Goal: Task Accomplishment & Management: Use online tool/utility

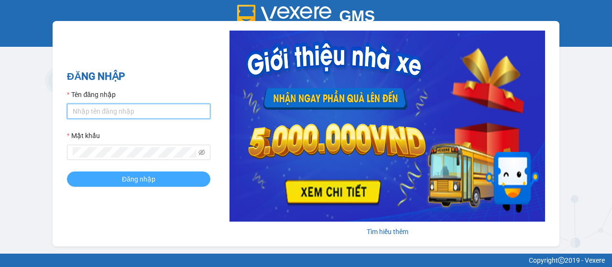
type input "tien.thomphung"
click at [150, 184] on span "Đăng nhập" at bounding box center [138, 179] width 33 height 11
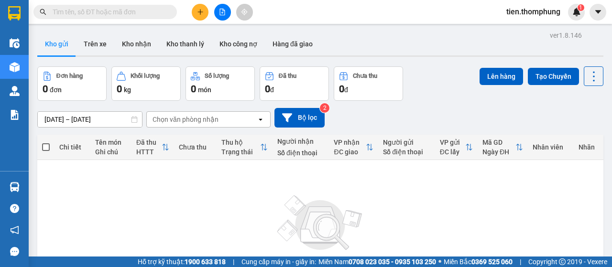
click at [228, 14] on button at bounding box center [222, 12] width 17 height 17
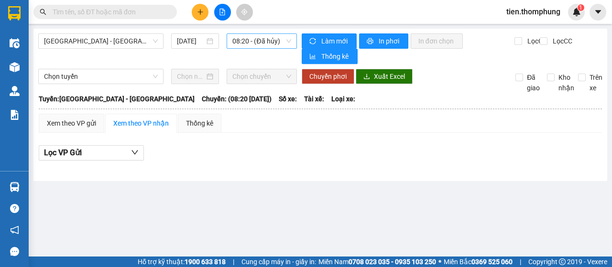
click at [268, 42] on span "08:20 - (Đã hủy)" at bounding box center [261, 41] width 58 height 14
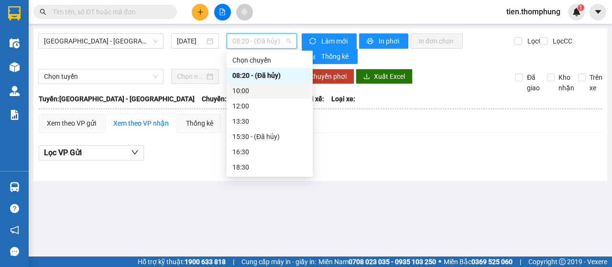
click at [275, 98] on div "10:00" at bounding box center [270, 90] width 86 height 15
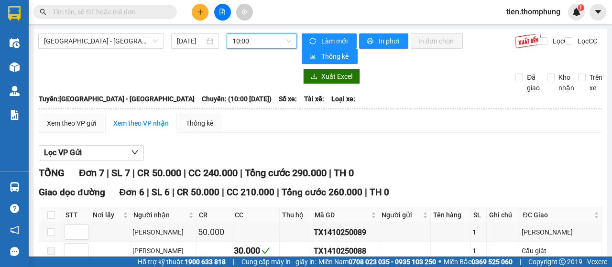
click at [263, 40] on span "10:00" at bounding box center [261, 41] width 58 height 14
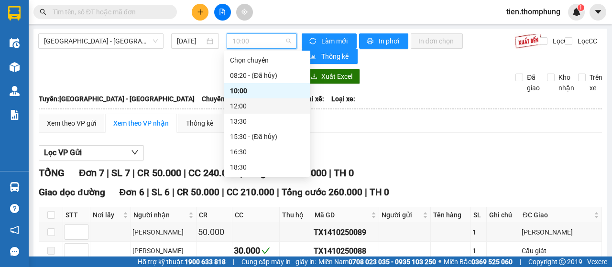
click at [264, 107] on div "12:00" at bounding box center [267, 106] width 75 height 11
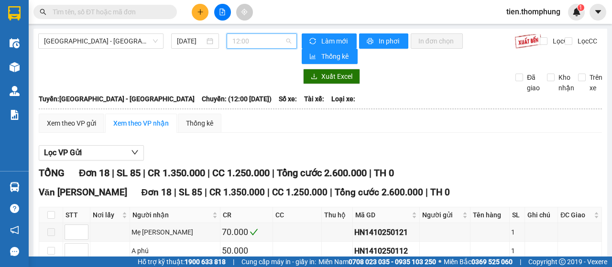
click at [250, 41] on span "12:00" at bounding box center [261, 41] width 58 height 14
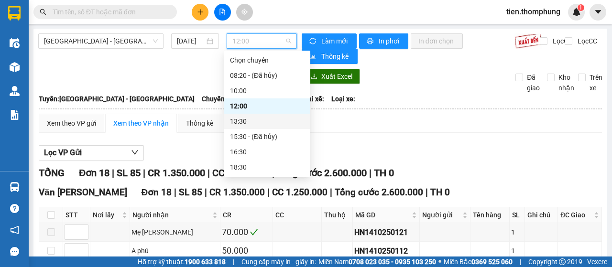
click at [255, 119] on div "13:30" at bounding box center [267, 121] width 75 height 11
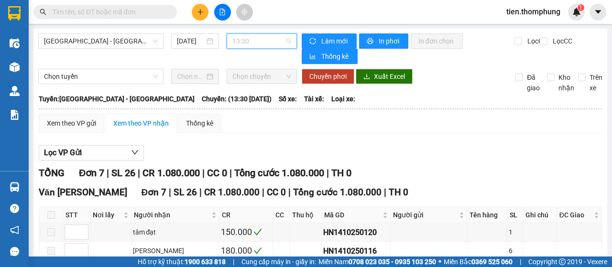
click at [264, 43] on span "13:30" at bounding box center [261, 41] width 58 height 14
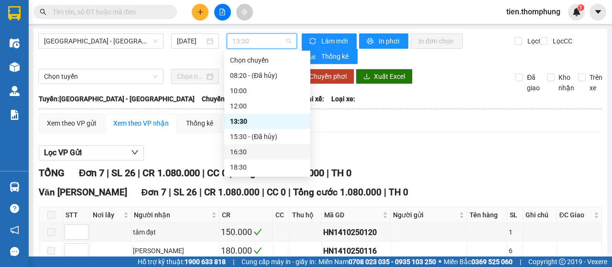
click at [262, 149] on div "16:30" at bounding box center [267, 152] width 75 height 11
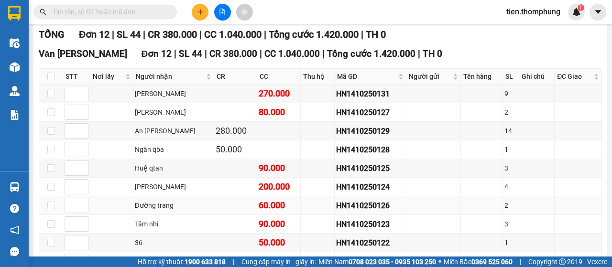
scroll to position [137, 0]
